Goal: Check status: Check status

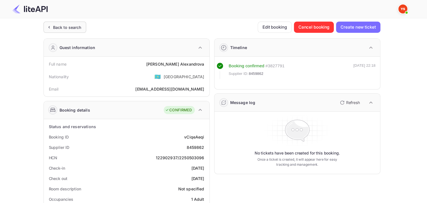
click at [52, 25] on div "Back to search" at bounding box center [63, 27] width 35 height 6
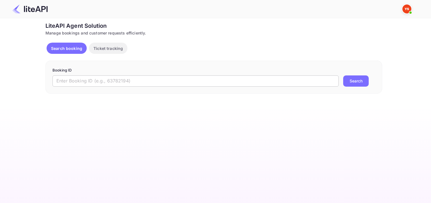
click at [137, 83] on input "text" at bounding box center [196, 81] width 286 height 11
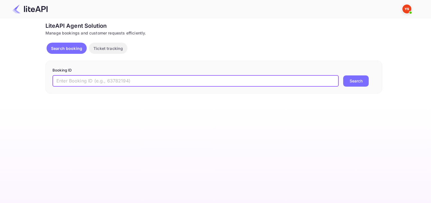
paste input "8914442"
click at [348, 83] on button "Search" at bounding box center [356, 81] width 26 height 11
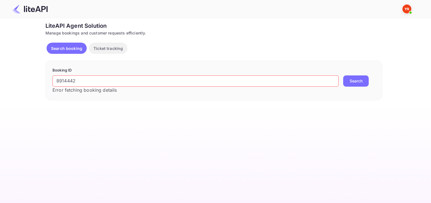
click at [362, 80] on button "Search" at bounding box center [356, 81] width 26 height 11
drag, startPoint x: 58, startPoint y: 85, endPoint x: 53, endPoint y: 82, distance: 5.5
click at [57, 85] on input "8914442" at bounding box center [196, 81] width 286 height 11
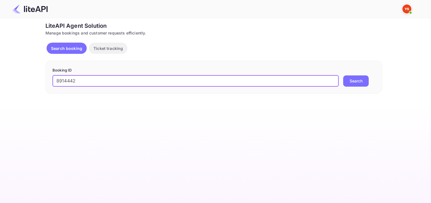
type input "8914442"
click at [343, 76] on button "Search" at bounding box center [356, 81] width 26 height 11
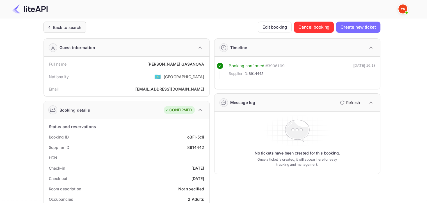
click at [66, 28] on div "Back to search" at bounding box center [67, 27] width 28 height 6
